Goal: Task Accomplishment & Management: Manage account settings

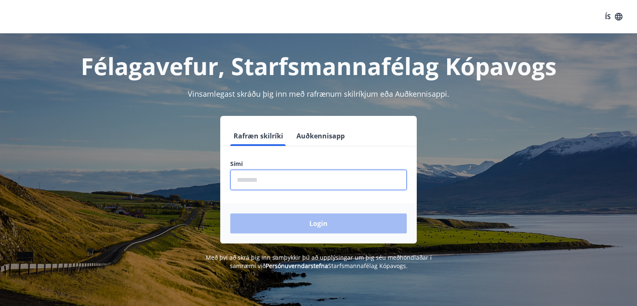
click at [249, 182] on input "phone" at bounding box center [318, 179] width 177 height 20
type input "********"
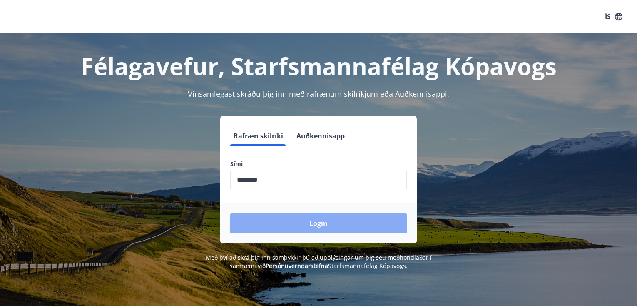
click at [315, 223] on button "Login" at bounding box center [318, 223] width 177 height 20
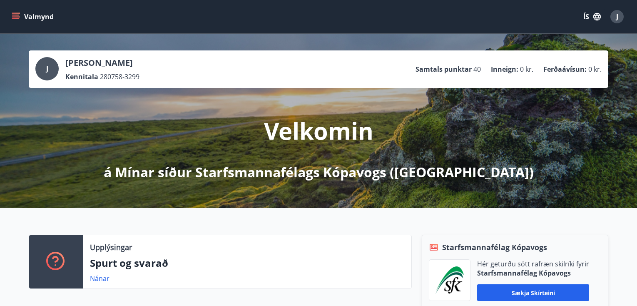
click at [17, 16] on icon "menu" at bounding box center [16, 16] width 8 height 8
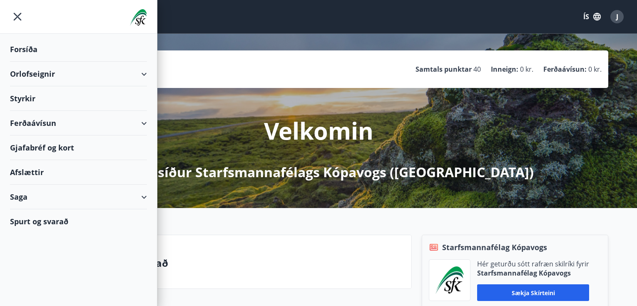
click at [28, 62] on div "Styrkir" at bounding box center [78, 49] width 137 height 25
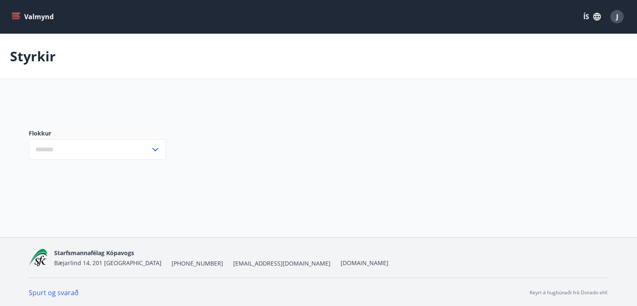
type input "***"
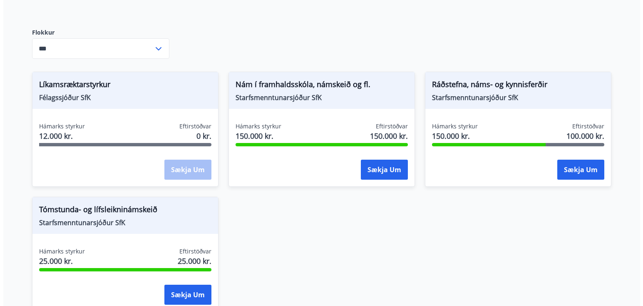
scroll to position [167, 0]
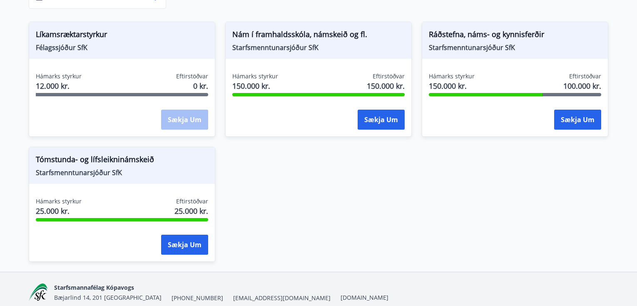
click at [187, 120] on div "Sækja um" at bounding box center [184, 120] width 47 height 21
click at [182, 244] on button "Sækja um" at bounding box center [184, 244] width 47 height 20
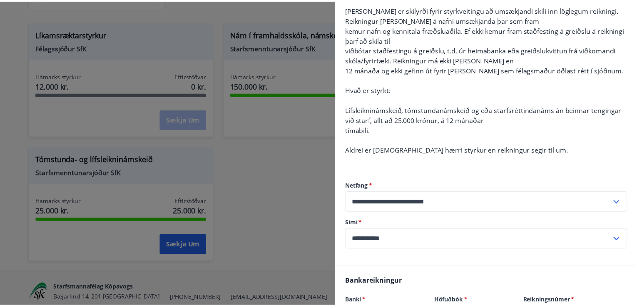
scroll to position [0, 0]
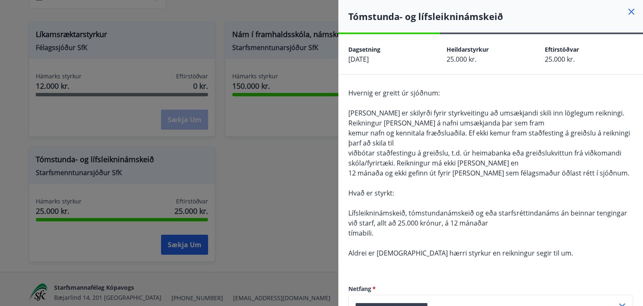
click at [627, 10] on icon at bounding box center [632, 12] width 10 height 10
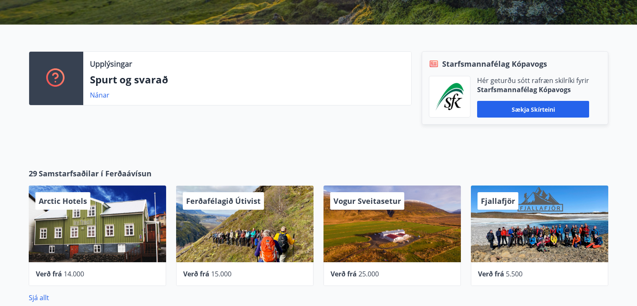
scroll to position [208, 0]
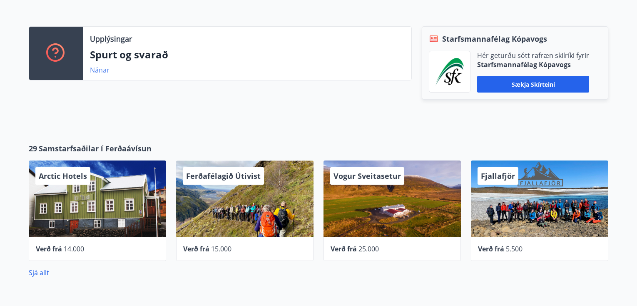
click at [97, 70] on link "Nánar" at bounding box center [100, 69] width 20 height 9
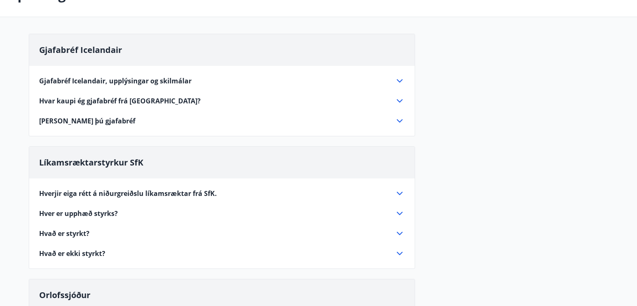
scroll to position [83, 0]
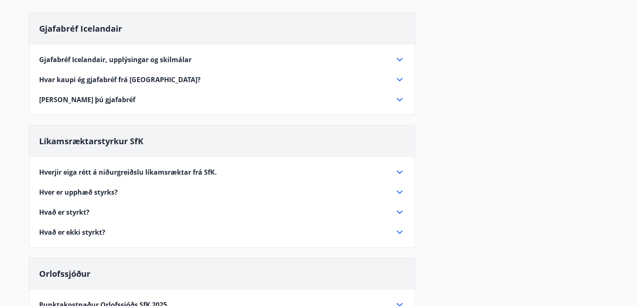
click at [400, 170] on icon at bounding box center [400, 172] width 10 height 10
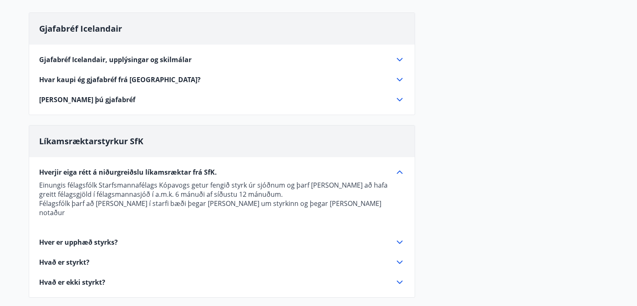
click at [399, 237] on icon at bounding box center [400, 242] width 10 height 10
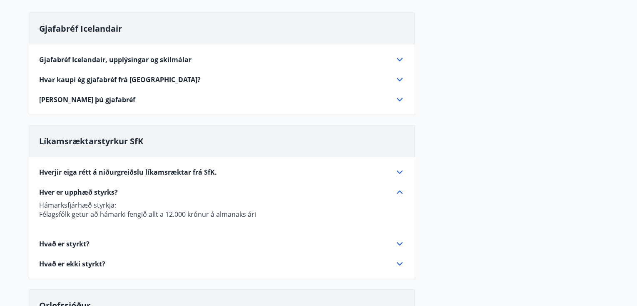
click at [400, 244] on icon at bounding box center [400, 244] width 10 height 10
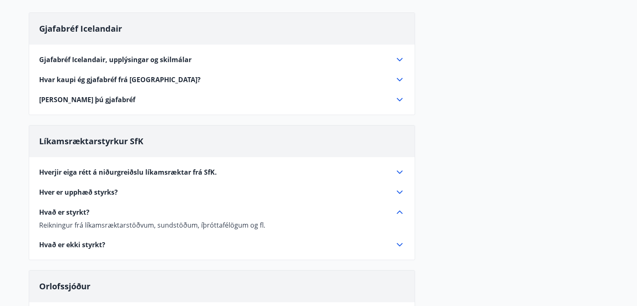
click at [400, 244] on icon at bounding box center [400, 244] width 10 height 10
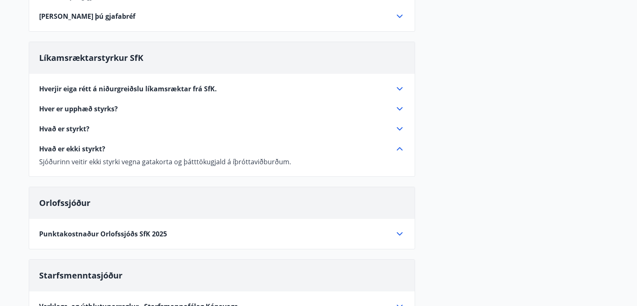
scroll to position [208, 0]
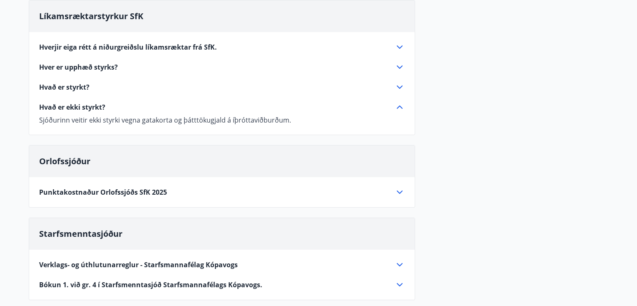
click at [400, 191] on icon at bounding box center [400, 192] width 10 height 10
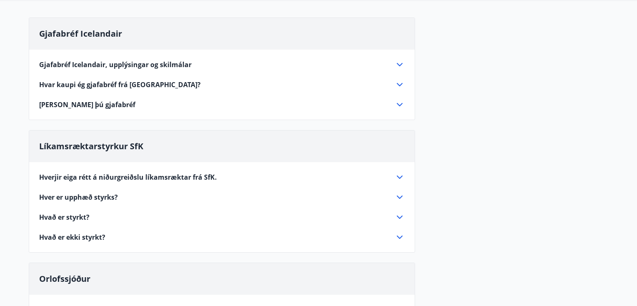
scroll to position [0, 0]
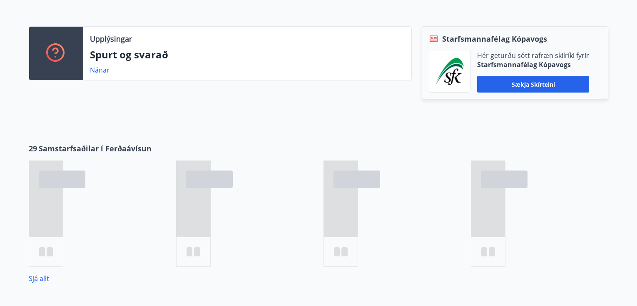
scroll to position [215, 0]
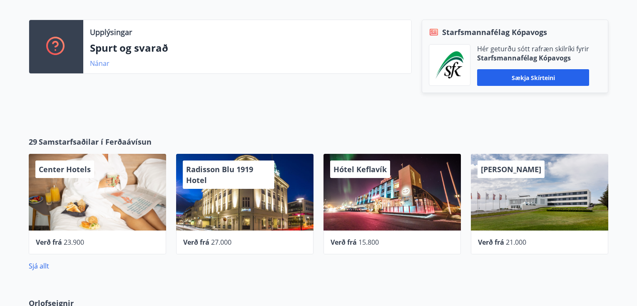
click at [98, 63] on link "Nánar" at bounding box center [100, 63] width 20 height 9
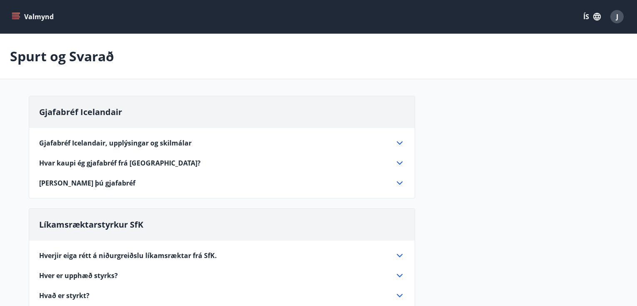
click at [16, 18] on icon "menu" at bounding box center [16, 16] width 8 height 8
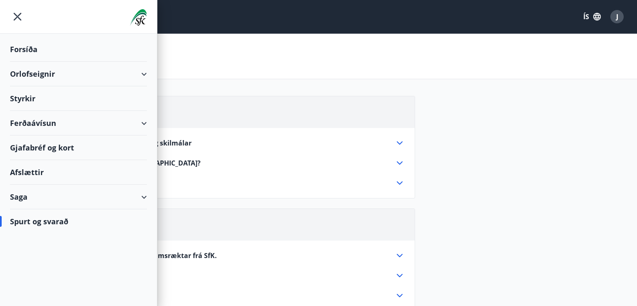
click at [143, 197] on div "Saga" at bounding box center [78, 196] width 137 height 25
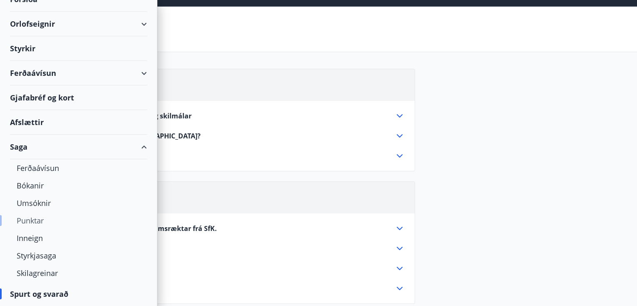
scroll to position [42, 0]
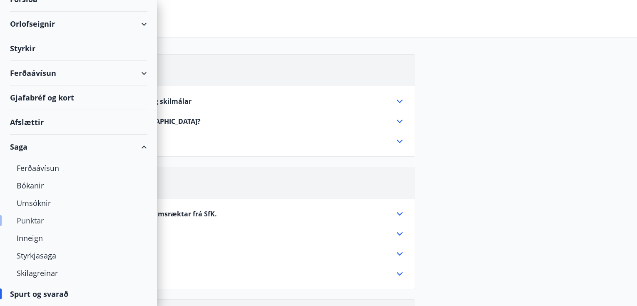
click at [34, 219] on div "Punktar" at bounding box center [79, 220] width 124 height 17
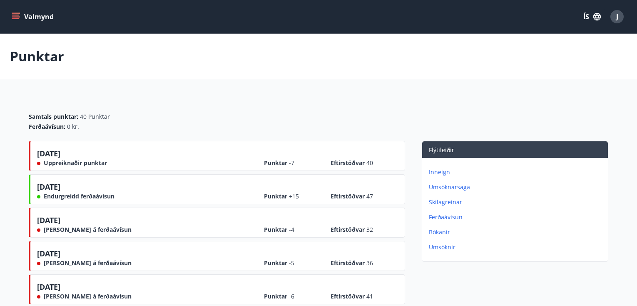
click at [439, 172] on p "Inneign" at bounding box center [517, 172] width 176 height 8
click at [14, 17] on icon "menu" at bounding box center [16, 16] width 8 height 8
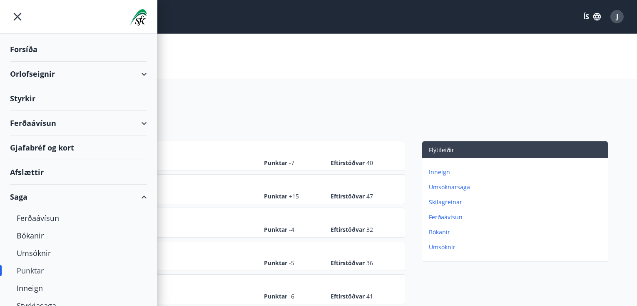
click at [137, 70] on div "Orlofseignir" at bounding box center [78, 74] width 137 height 25
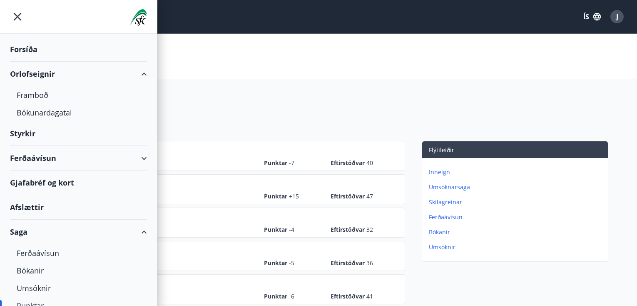
click at [64, 184] on div "Gjafabréf og kort" at bounding box center [78, 182] width 137 height 25
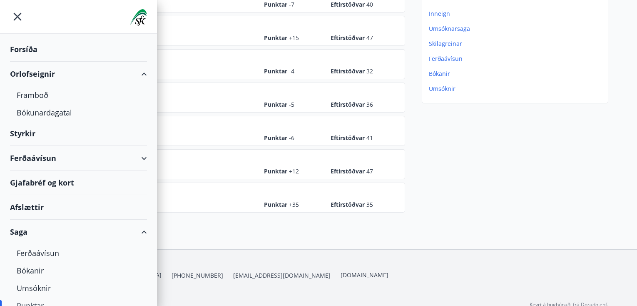
scroll to position [167, 0]
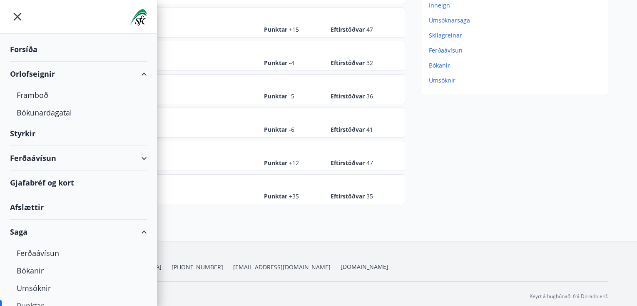
click at [17, 16] on icon "menu" at bounding box center [18, 17] width 8 height 8
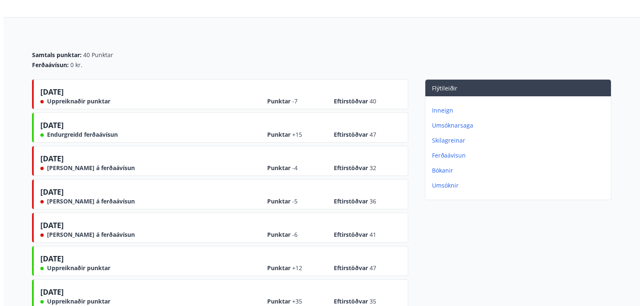
scroll to position [0, 0]
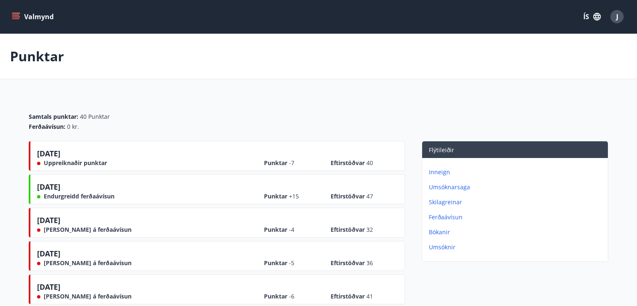
click at [617, 16] on span "J" at bounding box center [617, 16] width 2 height 9
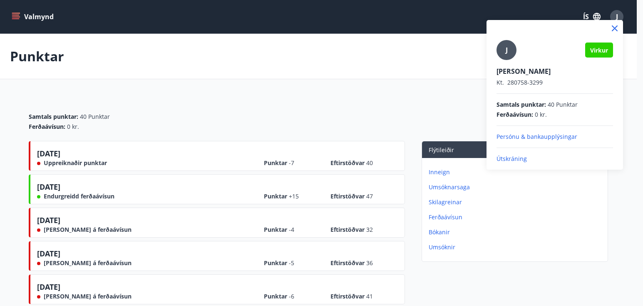
click at [517, 158] on p "Útskráning" at bounding box center [555, 159] width 117 height 8
